Goal: Complete application form: Complete application form

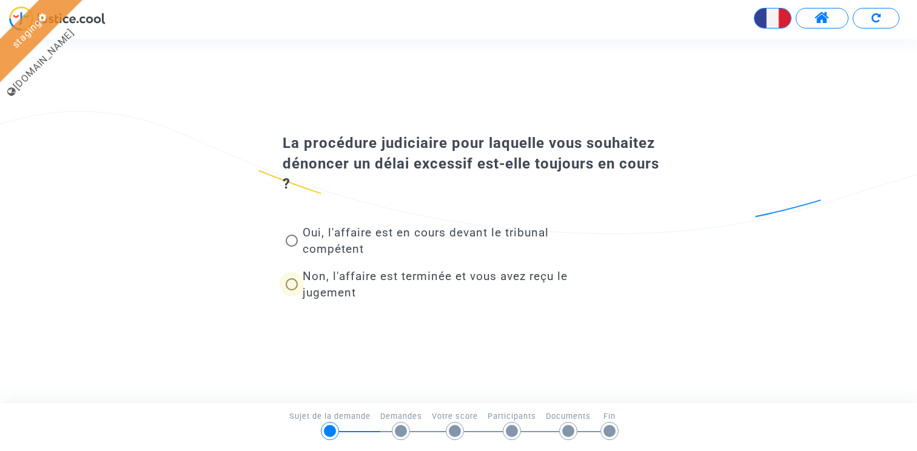
click at [322, 283] on span "Non, l'affaire est terminée et vous avez reçu le jugement" at bounding box center [440, 284] width 284 height 33
click at [292, 291] on input "Non, l'affaire est terminée et vous avez reçu le jugement" at bounding box center [291, 291] width 1 height 1
radio input "true"
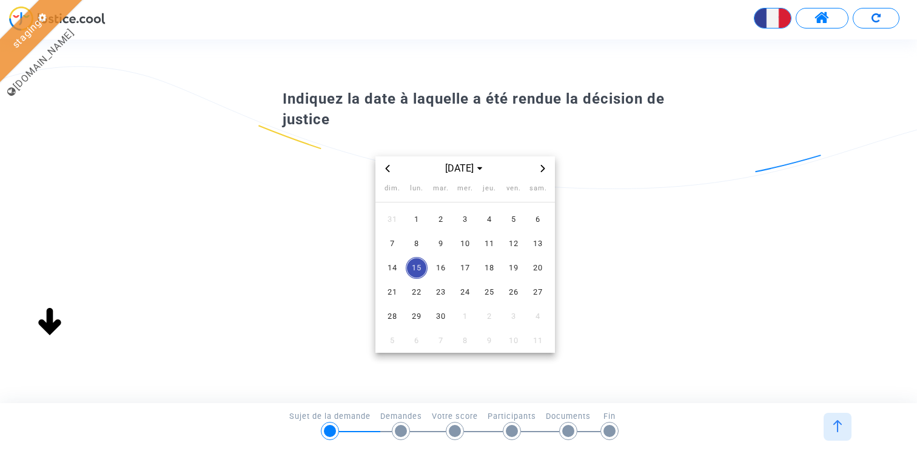
click at [391, 169] on icon "Previous month" at bounding box center [387, 168] width 7 height 7
click at [412, 237] on span "4" at bounding box center [417, 244] width 22 height 22
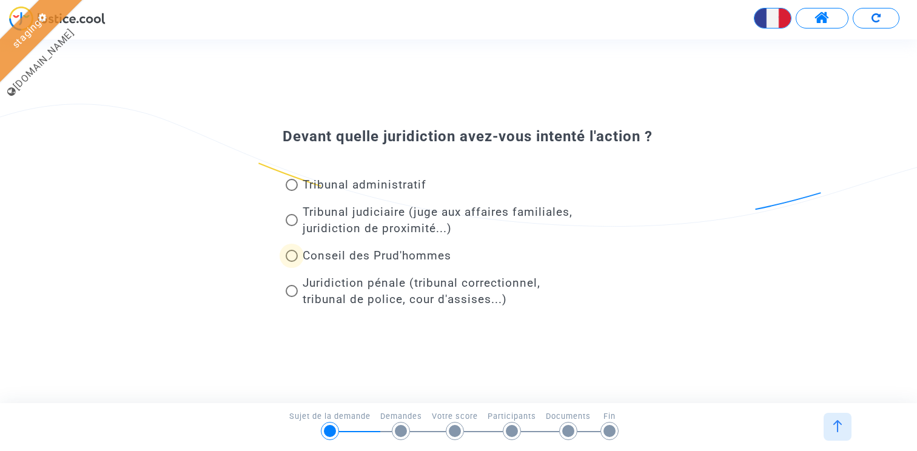
click at [334, 259] on span "Conseil des Prud'hommes" at bounding box center [377, 256] width 149 height 14
click at [292, 262] on input "Conseil des Prud'hommes" at bounding box center [291, 262] width 1 height 1
radio input "true"
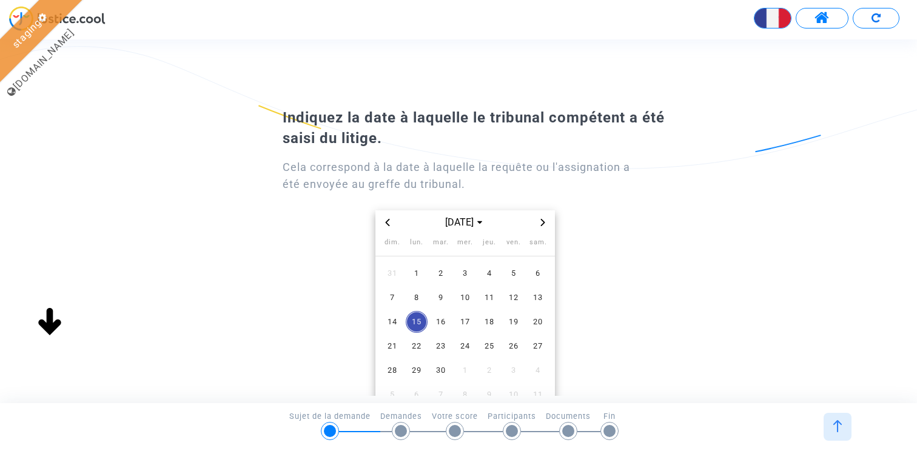
click at [824, 417] on div at bounding box center [838, 427] width 28 height 28
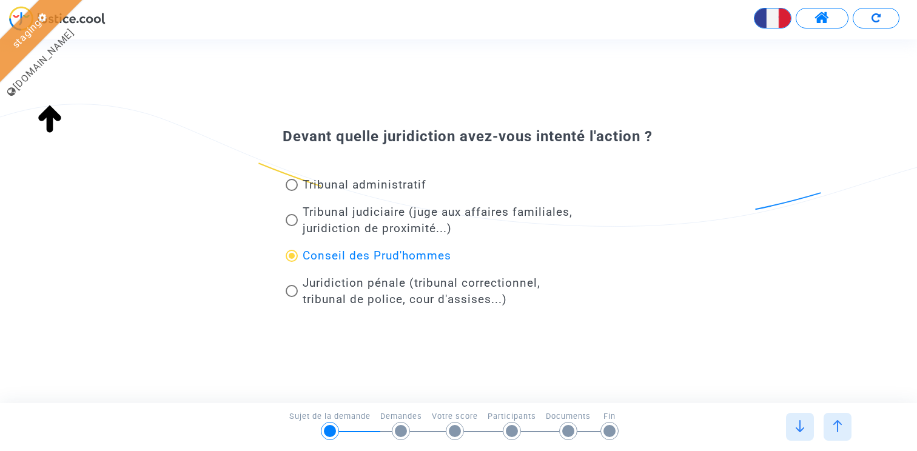
click at [403, 226] on span "Tribunal judiciaire (juge aux affaires familiales, juridiction de proximité...)" at bounding box center [438, 220] width 270 height 30
click at [292, 226] on input "Tribunal judiciaire (juge aux affaires familiales, juridiction de proximité...)" at bounding box center [291, 226] width 1 height 1
radio input "true"
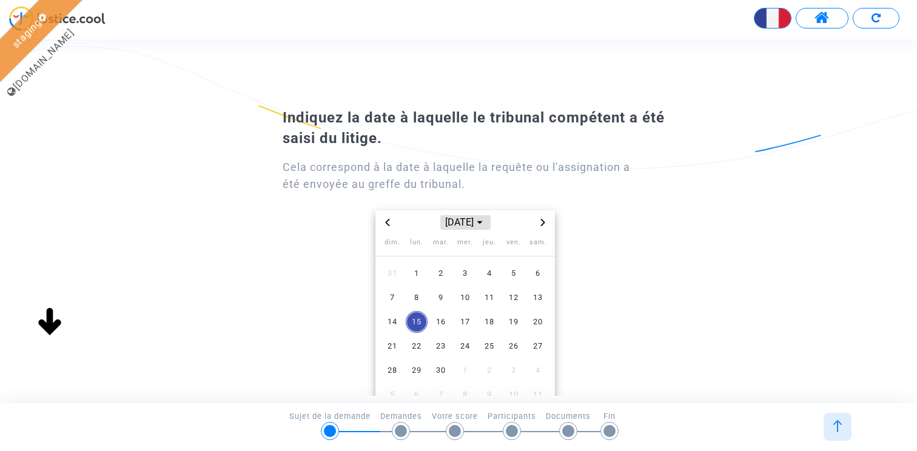
click at [465, 222] on span "sept. 2025" at bounding box center [465, 222] width 50 height 15
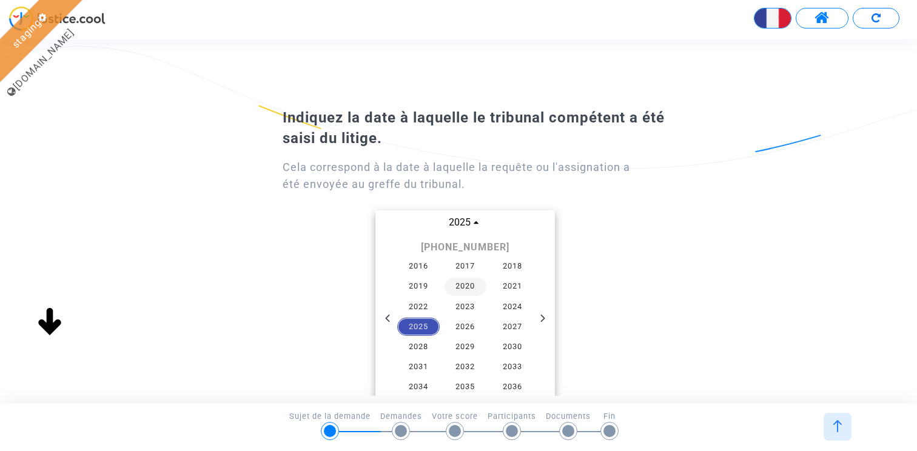
click at [484, 291] on span "2020" at bounding box center [466, 287] width 42 height 18
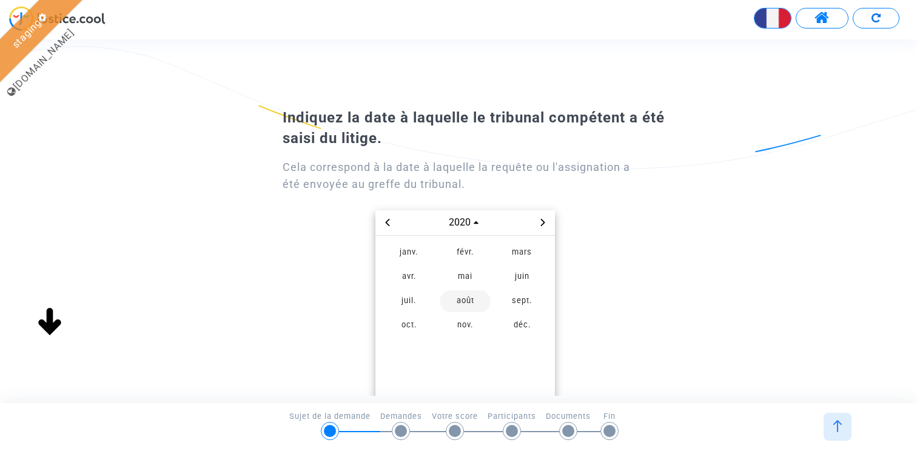
click at [470, 291] on span "août" at bounding box center [465, 302] width 51 height 22
click at [471, 303] on span "5" at bounding box center [465, 298] width 22 height 22
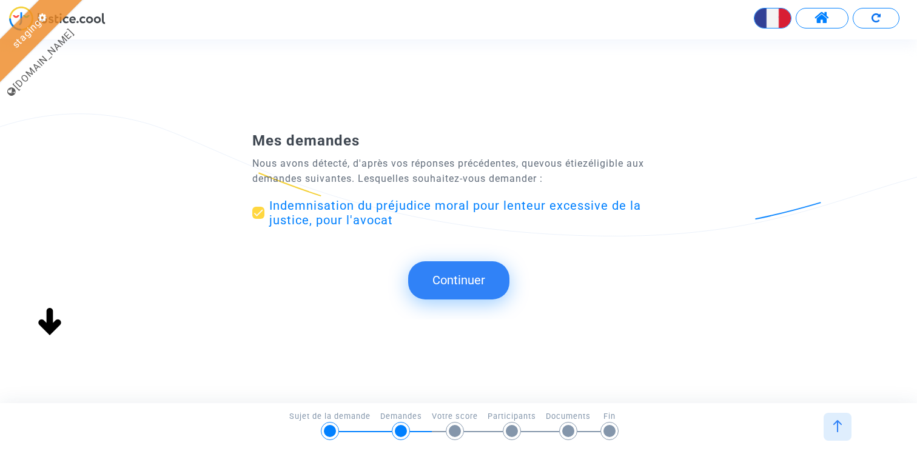
click at [457, 278] on button "Continuer" at bounding box center [458, 280] width 101 height 38
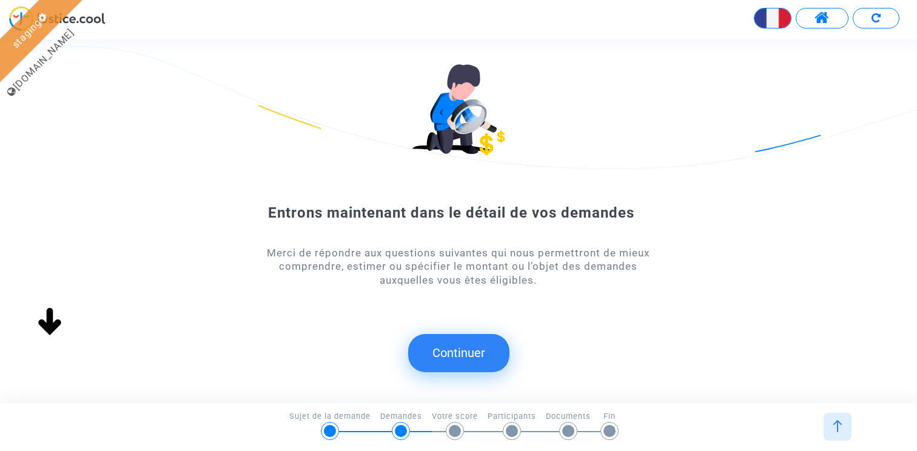
click at [447, 355] on button "Continuer" at bounding box center [458, 353] width 101 height 38
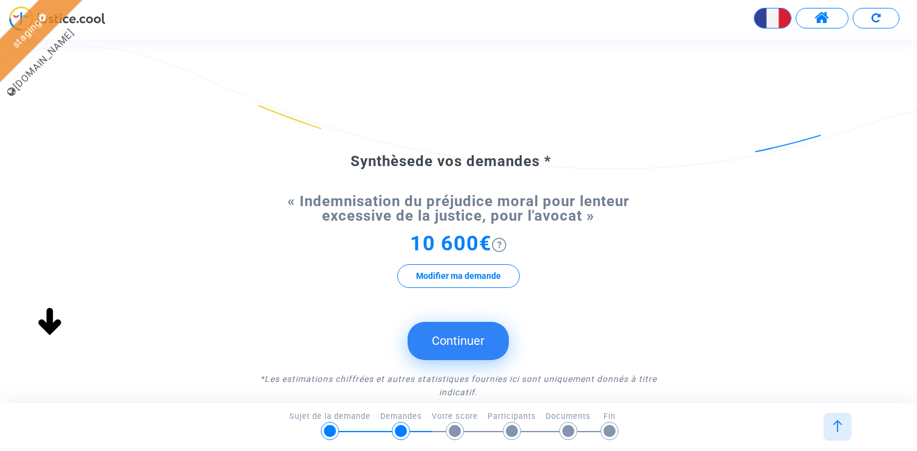
click at [456, 346] on button "Continuer" at bounding box center [458, 341] width 101 height 38
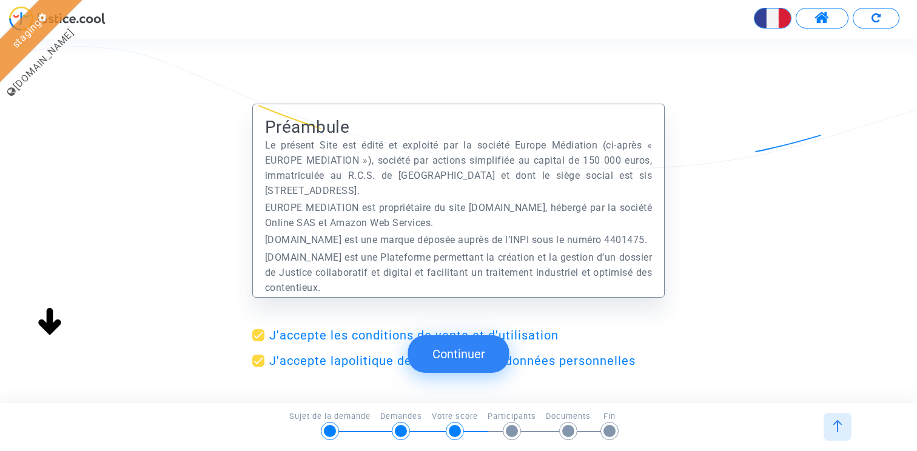
click at [456, 346] on button "Continuer" at bounding box center [458, 354] width 101 height 38
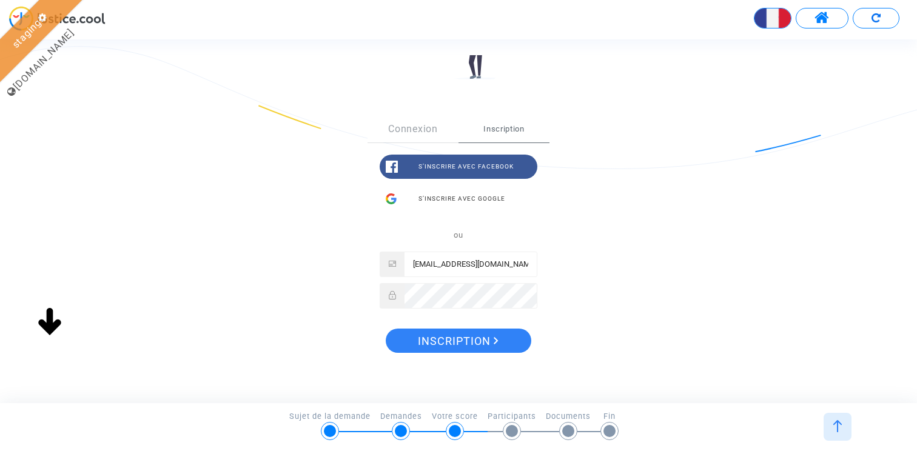
scroll to position [207, 0]
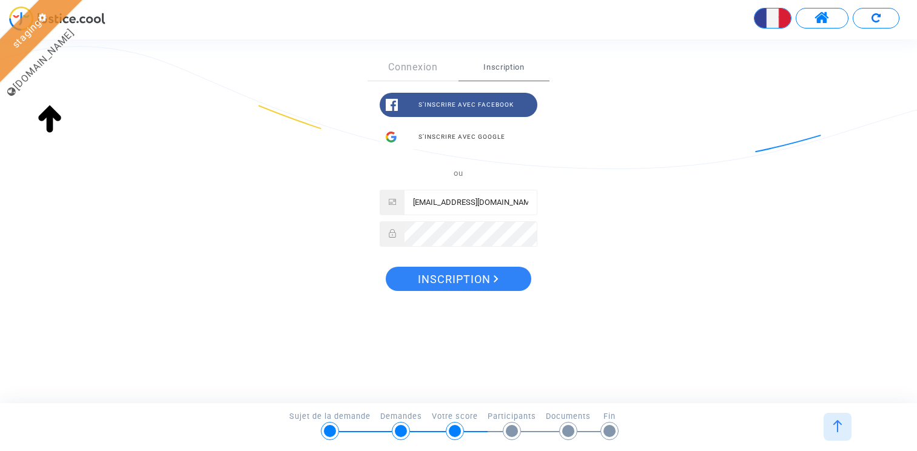
click at [457, 200] on input "claire+21nov@justice.cool" at bounding box center [471, 202] width 132 height 24
click at [488, 200] on input "claire+15sept@justice.cool" at bounding box center [471, 202] width 132 height 24
type input "claire+15sept@justice.cool"
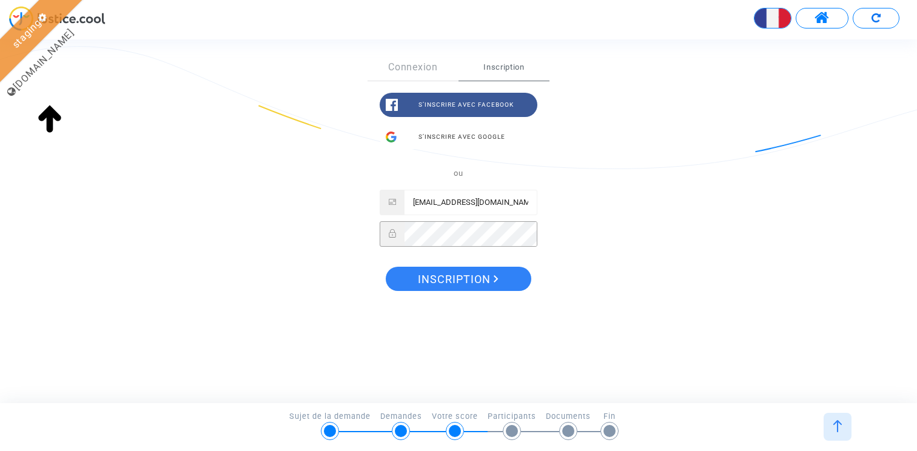
click at [460, 265] on div "Sign Up Connexion Inscription S’inscrire avec Facebook S’inscrire avec Google o…" at bounding box center [459, 176] width 182 height 245
click at [473, 277] on span "Inscription" at bounding box center [458, 279] width 81 height 25
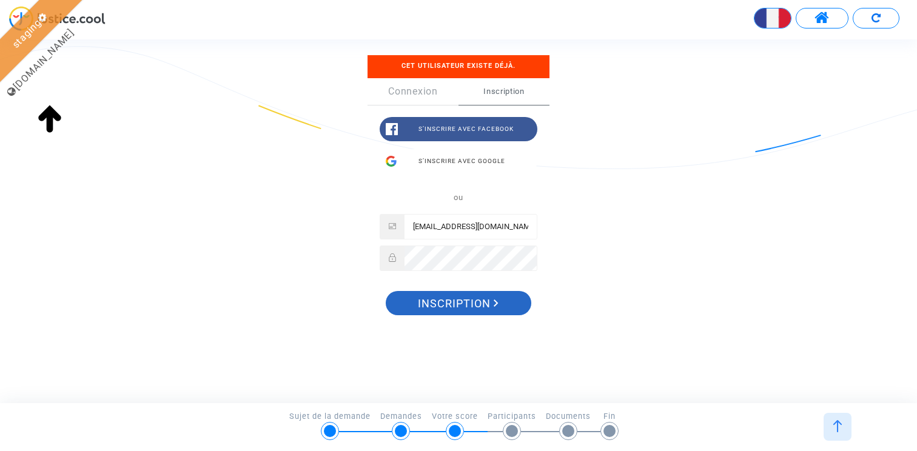
scroll to position [231, 0]
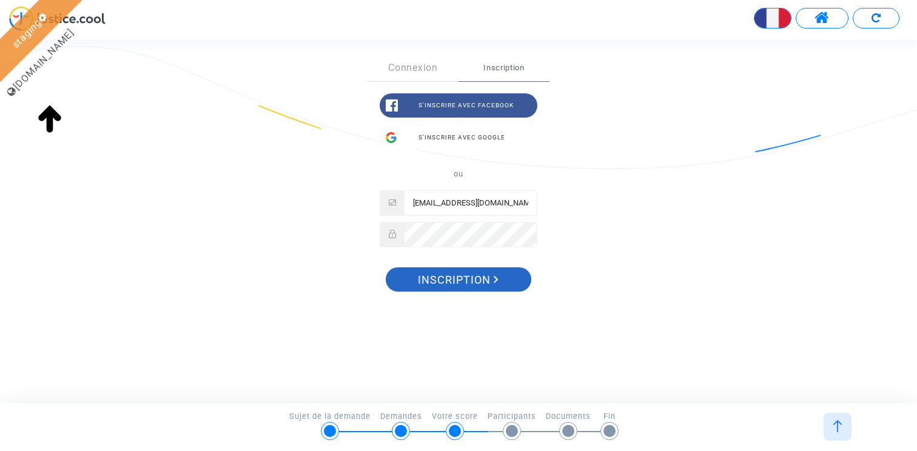
click at [462, 286] on span "Inscription" at bounding box center [458, 280] width 81 height 25
click at [477, 264] on div "Sign Up Cet utilisateur existe déjà. Connexion Inscription S’inscrire avec Face…" at bounding box center [459, 164] width 182 height 269
click at [472, 274] on span "Inscription" at bounding box center [458, 280] width 81 height 25
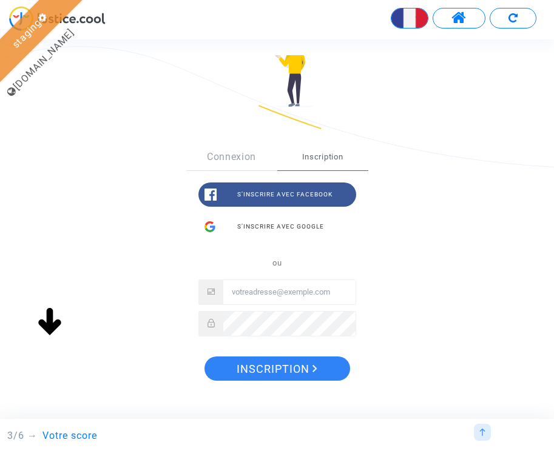
scroll to position [207, 0]
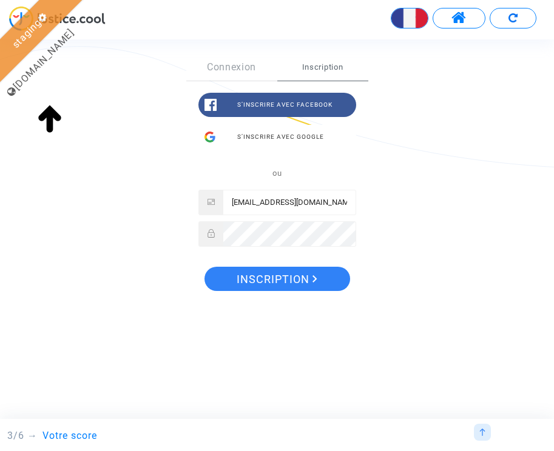
click at [279, 203] on input "[EMAIL_ADDRESS][DOMAIN_NAME]" at bounding box center [289, 202] width 132 height 24
click at [272, 208] on input "claire+21@justice.cool" at bounding box center [289, 202] width 132 height 24
click at [265, 201] on input "claire+21@justice.cool" at bounding box center [289, 202] width 132 height 24
click at [277, 200] on input "claire+15sept@justice.cool" at bounding box center [289, 202] width 132 height 24
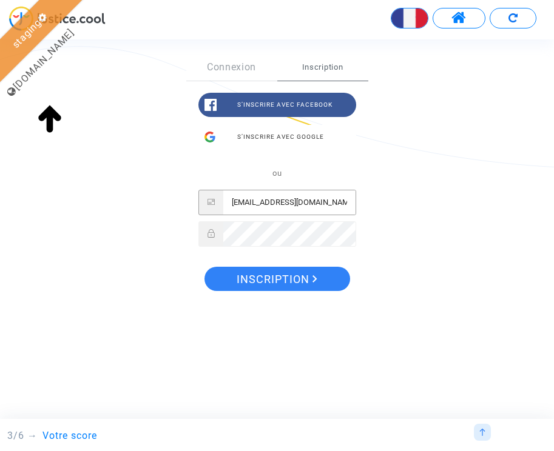
click at [277, 200] on input "claire+15sept@justice.cool" at bounding box center [289, 202] width 132 height 24
type input "claire+15sept@justice.cool"
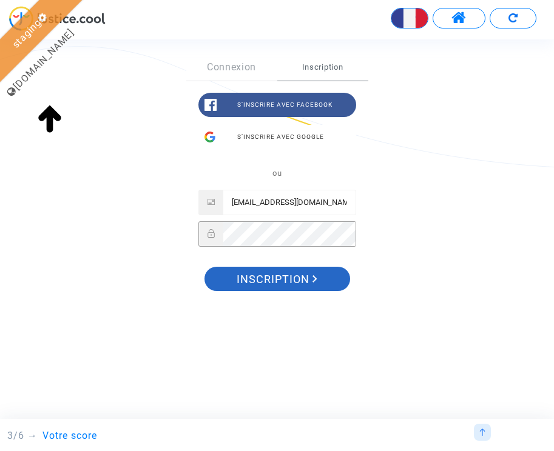
click at [284, 285] on span "Inscription" at bounding box center [277, 279] width 81 height 25
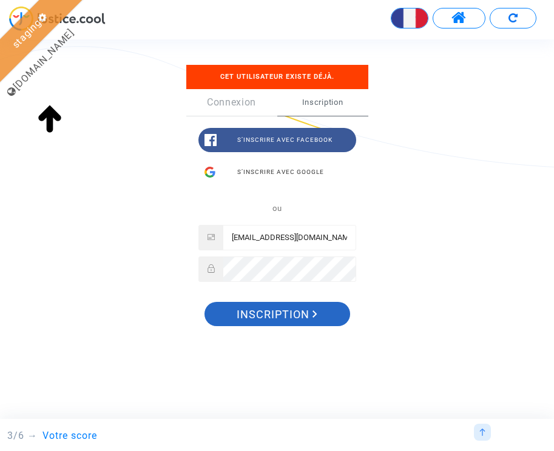
scroll to position [195, 0]
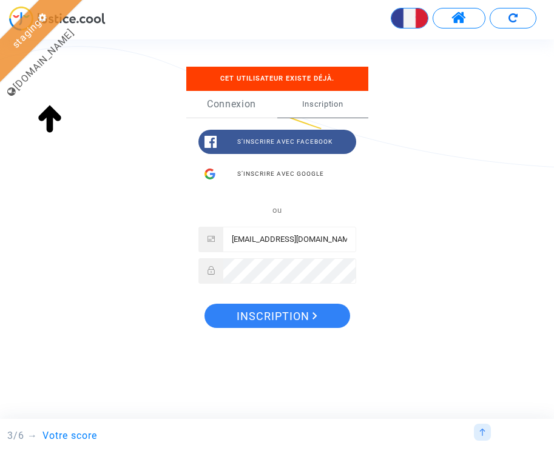
click at [238, 100] on link "Connexion" at bounding box center [231, 104] width 91 height 27
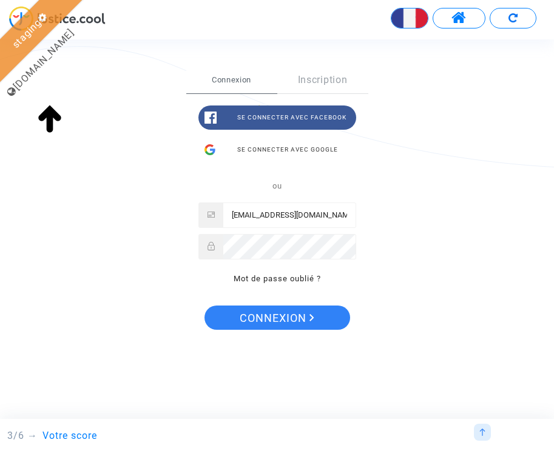
click at [278, 220] on input "claire+15sept@justice.cool" at bounding box center [289, 215] width 132 height 24
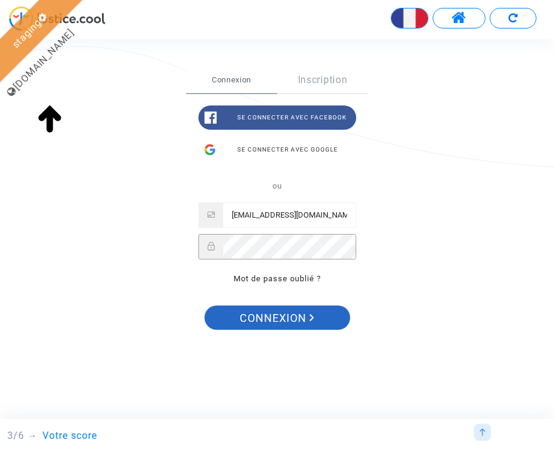
click at [269, 311] on span "Connexion" at bounding box center [277, 318] width 75 height 25
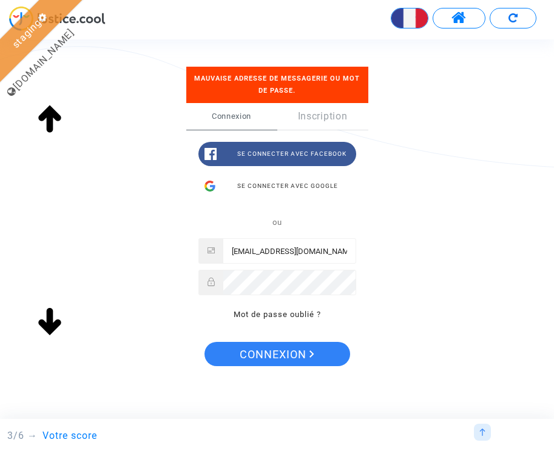
click at [305, 255] on input "claire+15sept@justice.cool" at bounding box center [289, 251] width 132 height 24
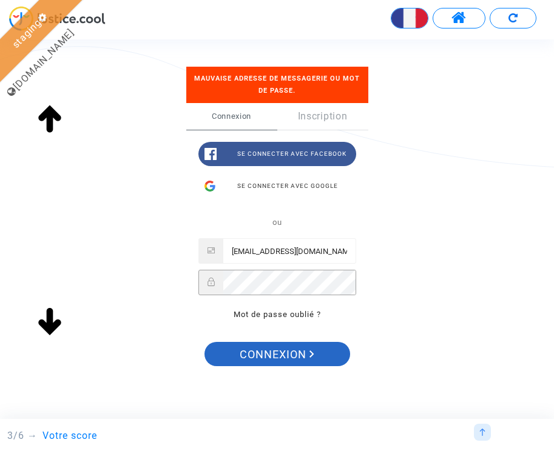
click at [295, 346] on span "Connexion" at bounding box center [277, 354] width 75 height 25
